Goal: Task Accomplishment & Management: Use online tool/utility

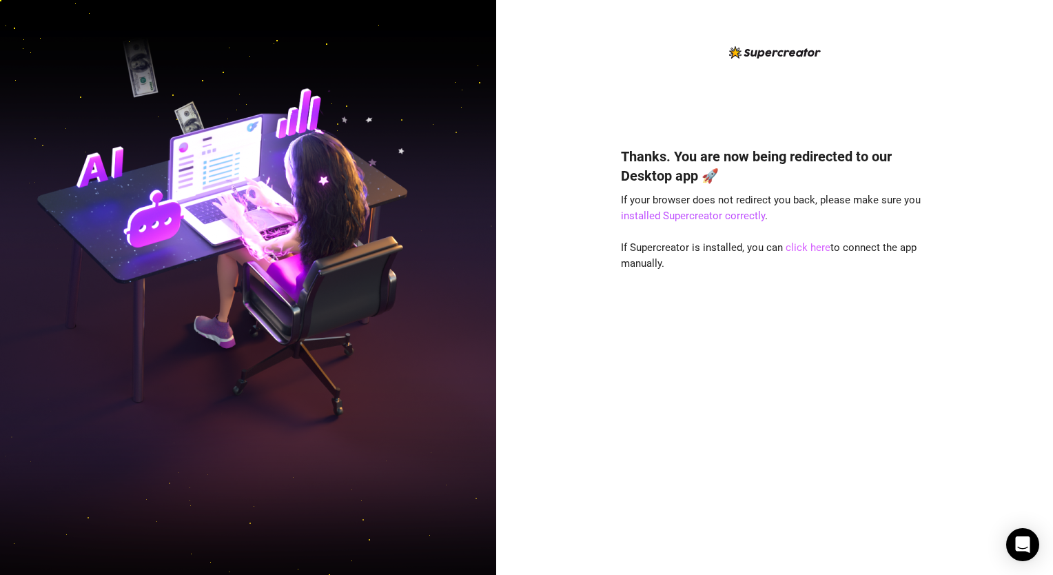
click at [808, 249] on link "click here" at bounding box center [807, 247] width 45 height 12
click at [798, 247] on link "click here" at bounding box center [807, 247] width 45 height 12
